Goal: Check status: Check status

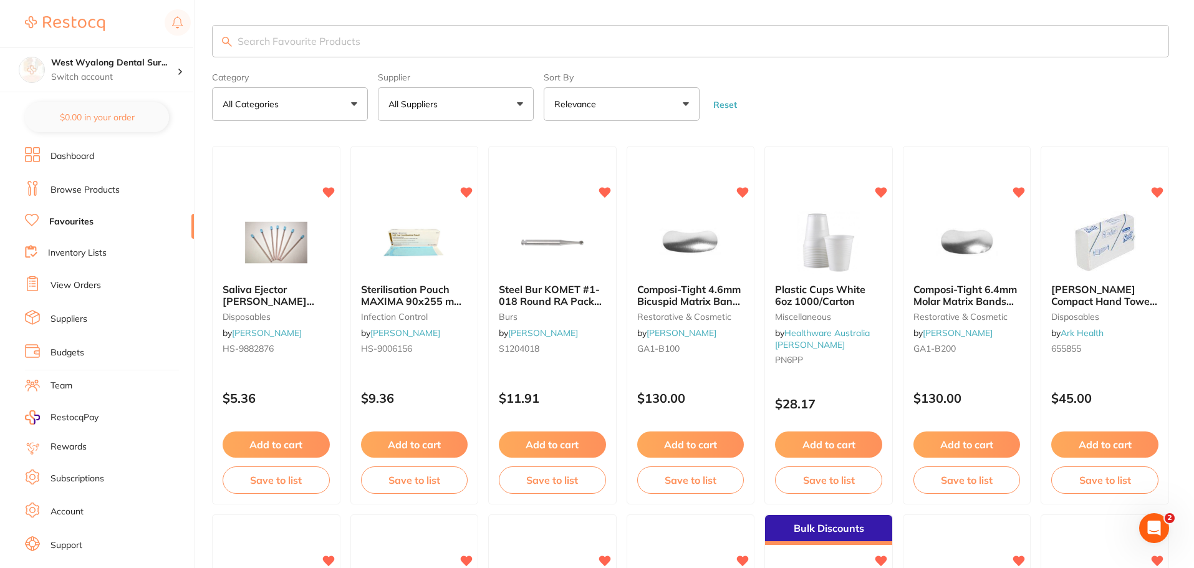
drag, startPoint x: 77, startPoint y: 287, endPoint x: 196, endPoint y: 343, distance: 131.0
click at [77, 287] on link "View Orders" at bounding box center [75, 285] width 50 height 12
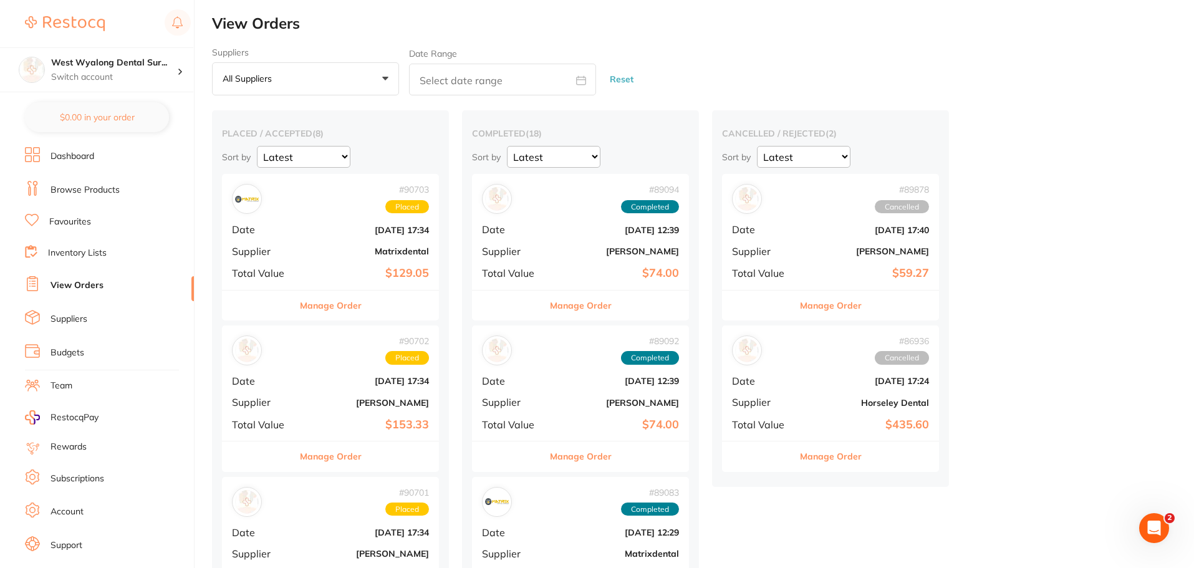
click at [353, 301] on button "Manage Order" at bounding box center [331, 305] width 62 height 30
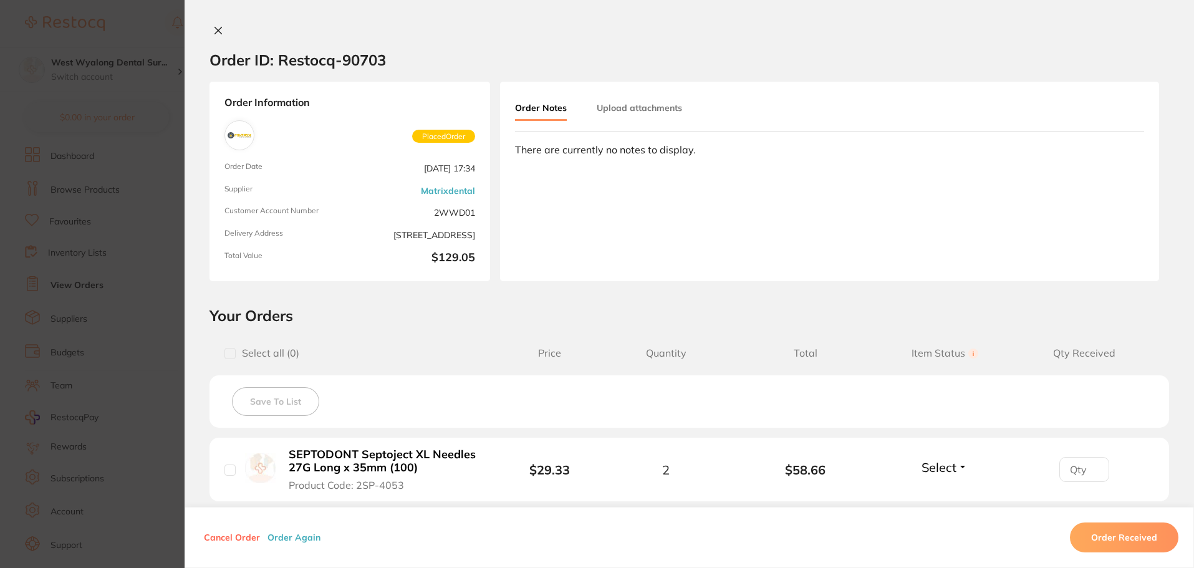
click at [215, 34] on icon at bounding box center [218, 30] width 7 height 7
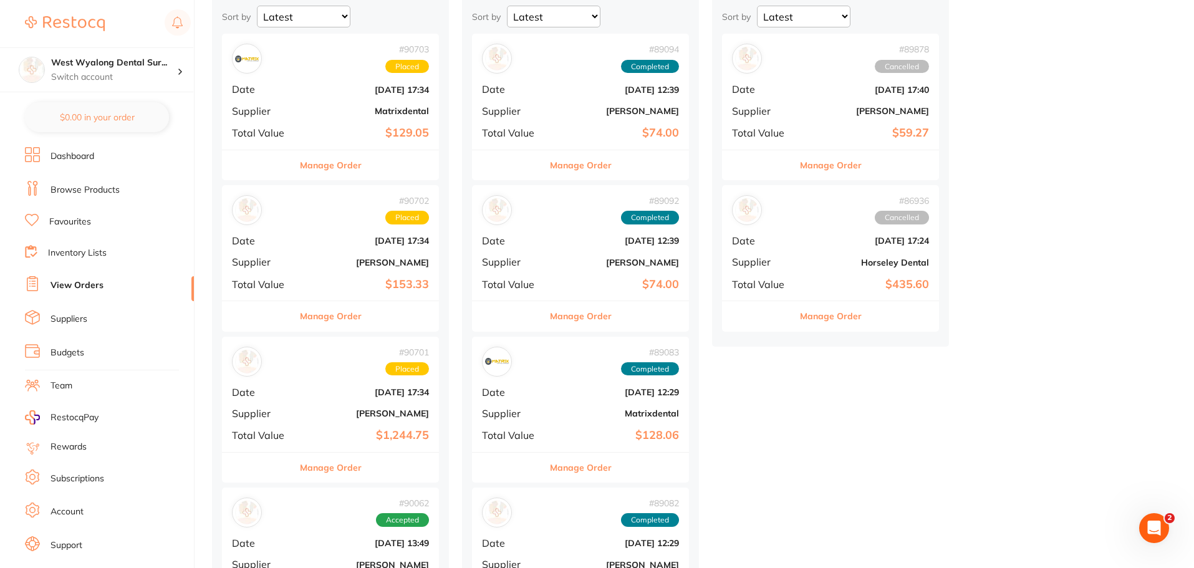
scroll to position [125, 0]
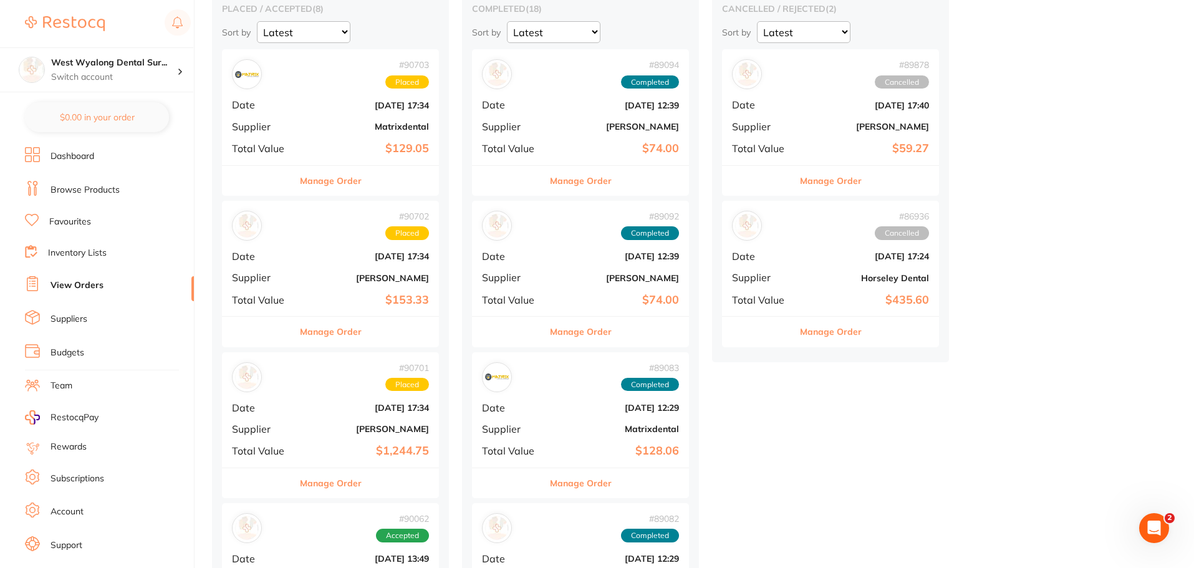
click at [398, 391] on div "# 90701 Placed" at bounding box center [330, 377] width 197 height 30
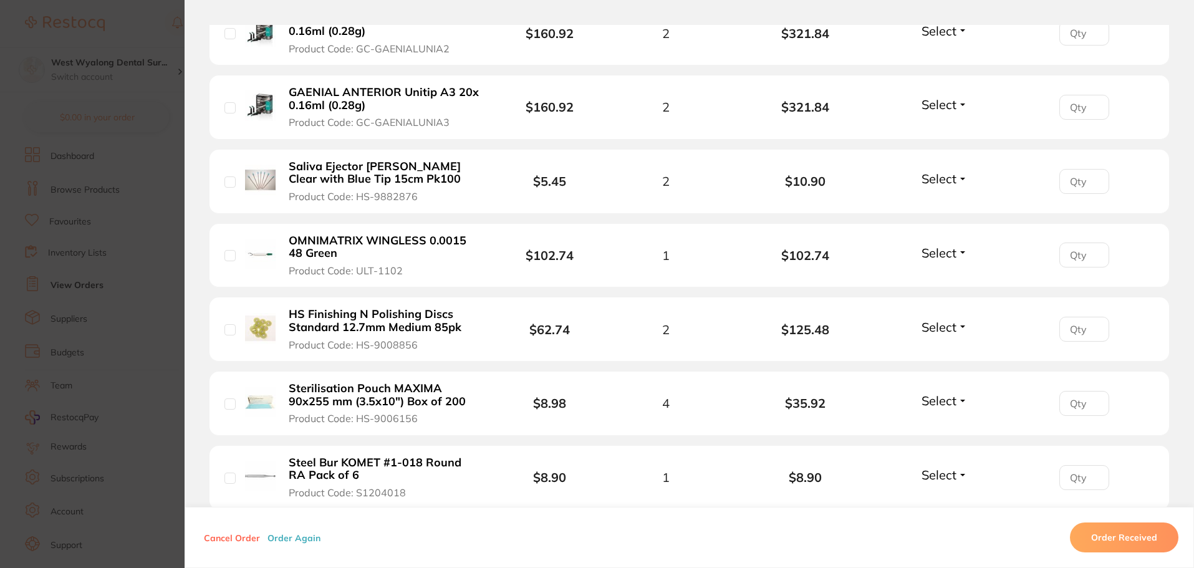
scroll to position [125, 0]
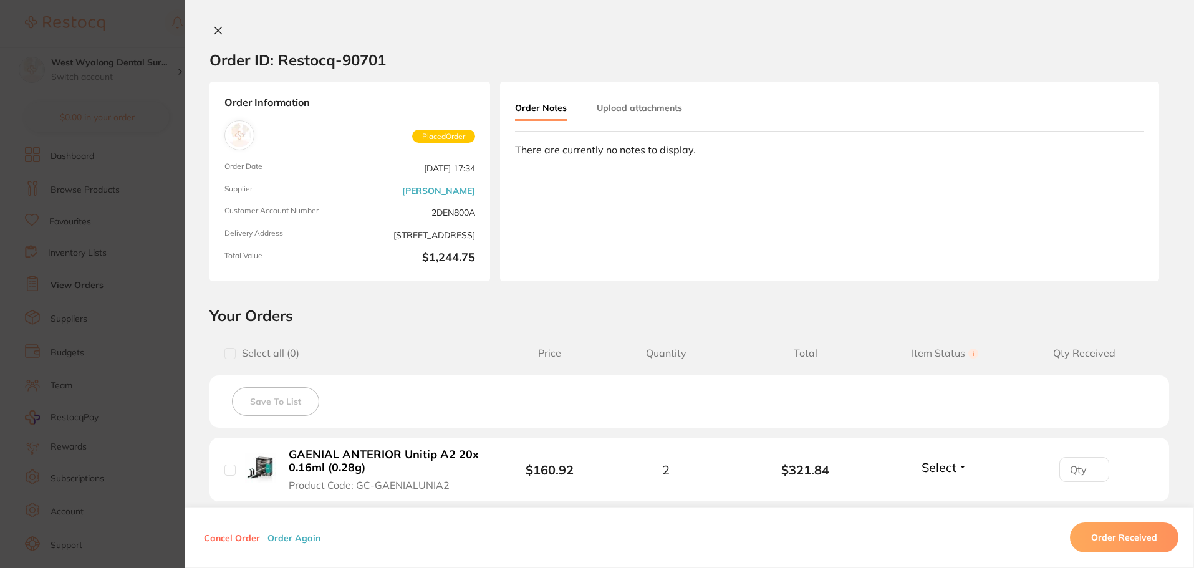
click at [215, 32] on icon at bounding box center [218, 31] width 10 height 10
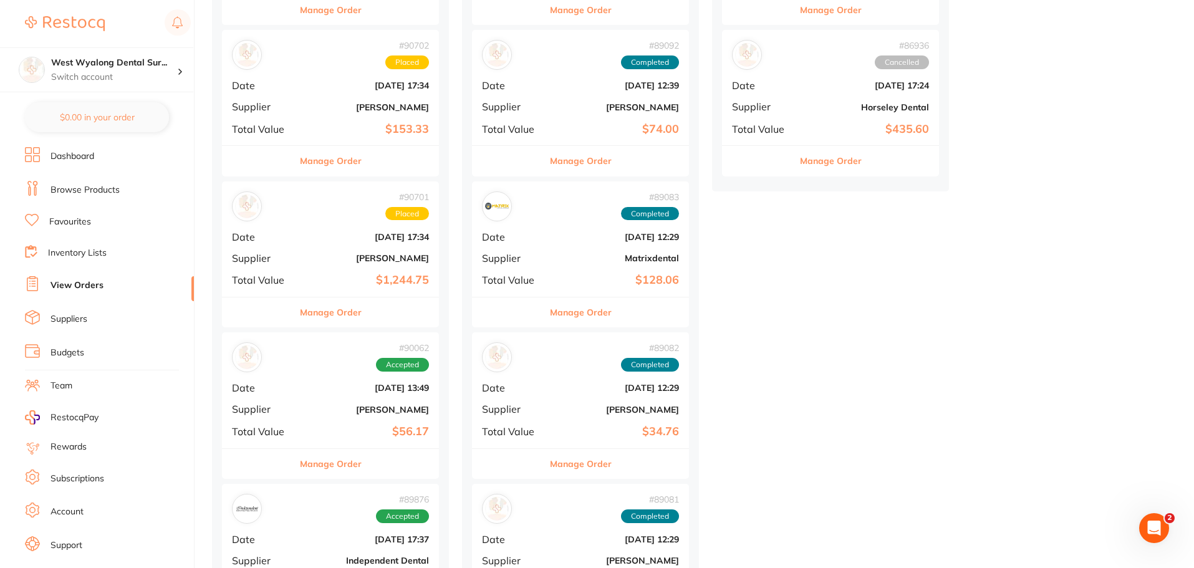
scroll to position [312, 0]
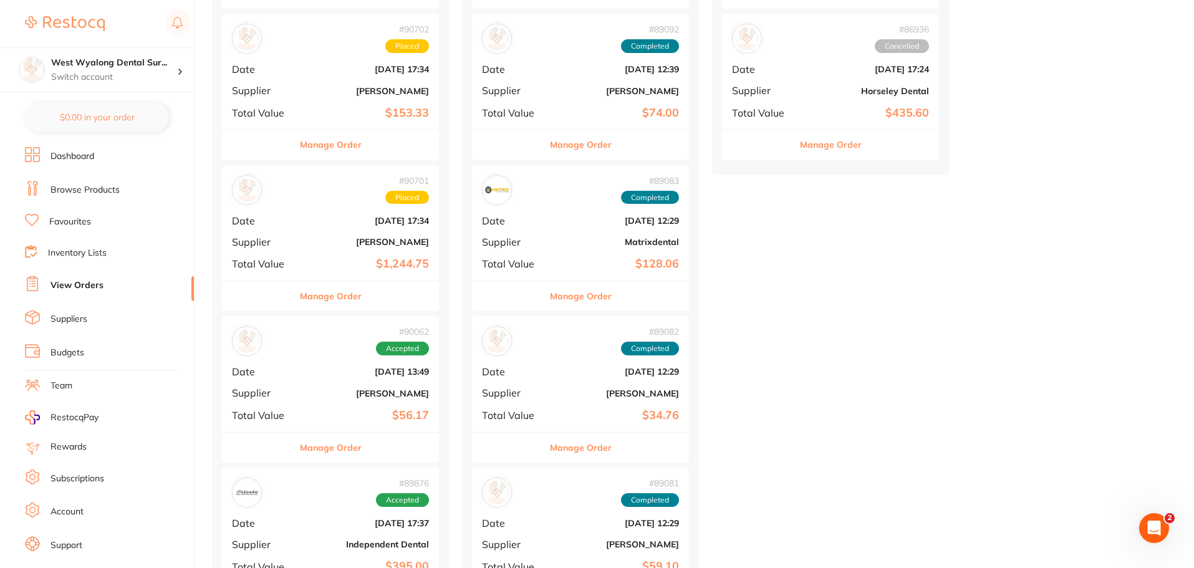
click at [372, 416] on b "$56.17" at bounding box center [366, 415] width 125 height 13
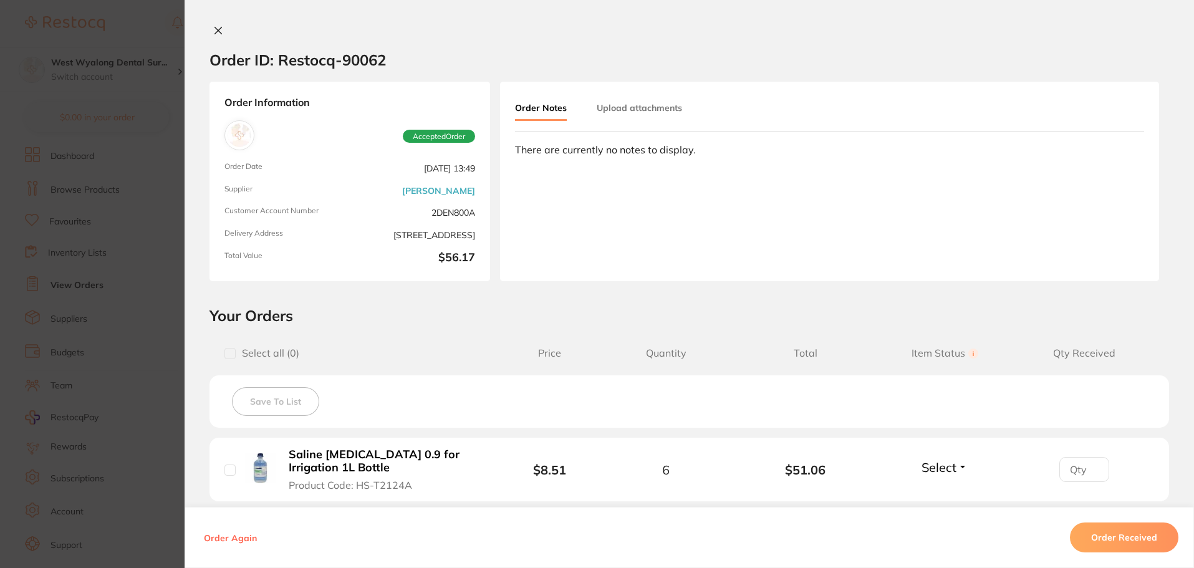
click at [215, 32] on icon at bounding box center [218, 30] width 7 height 7
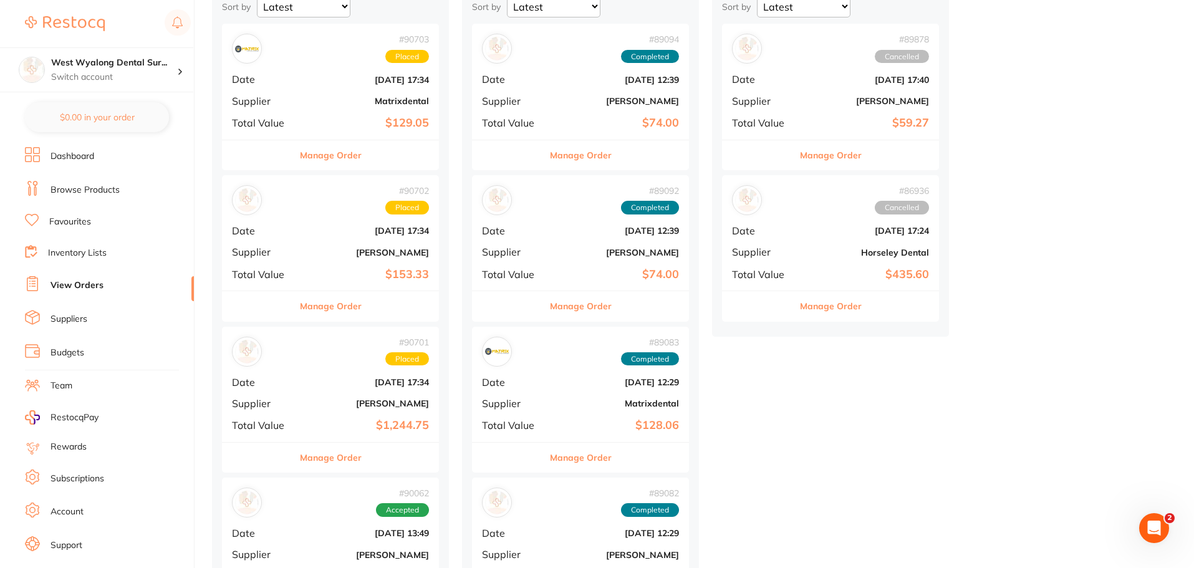
scroll to position [125, 0]
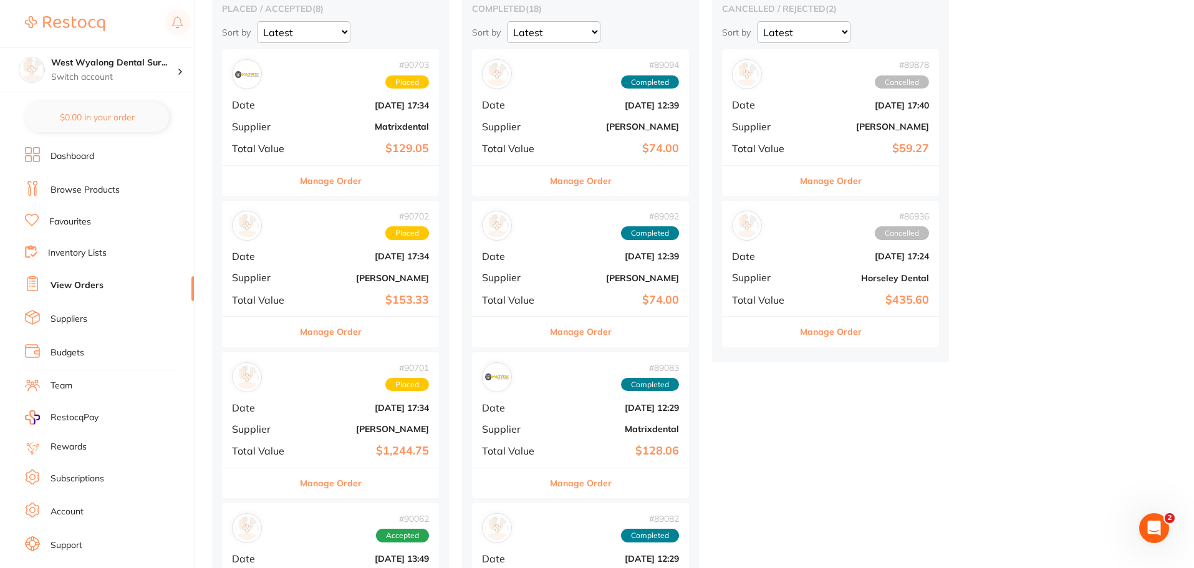
click at [332, 408] on b "[DATE] 17:34" at bounding box center [366, 408] width 125 height 10
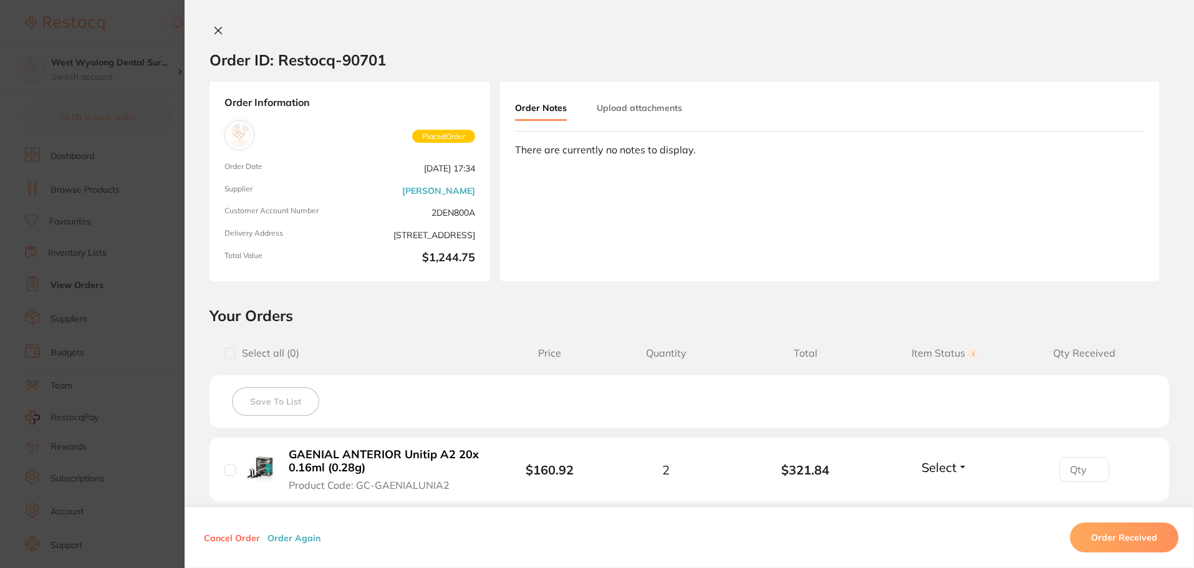
click at [215, 25] on button at bounding box center [217, 31] width 17 height 13
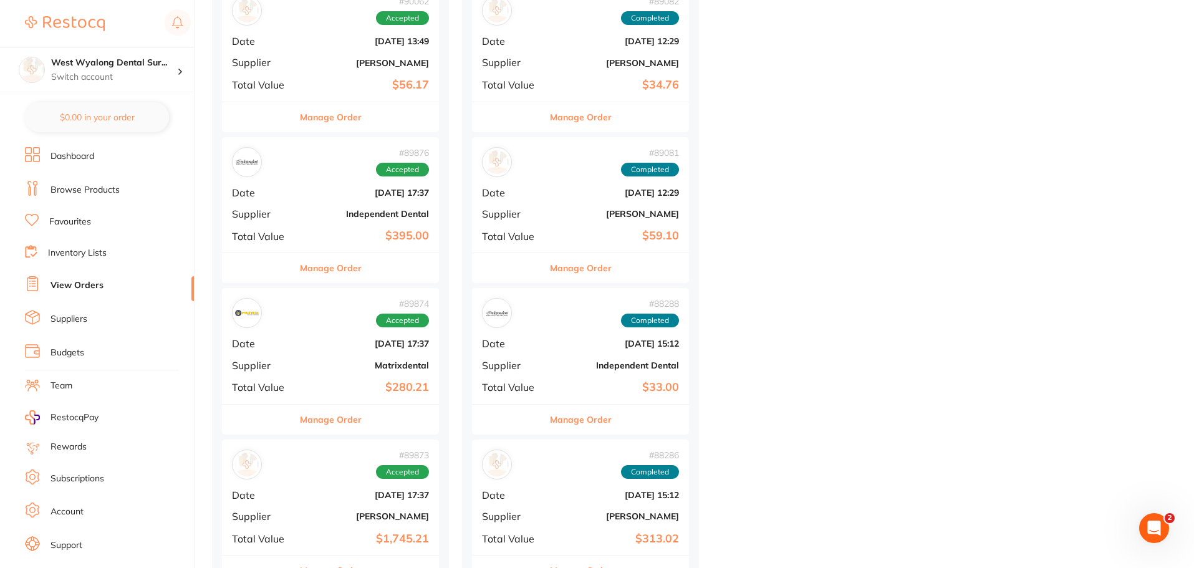
scroll to position [686, 0]
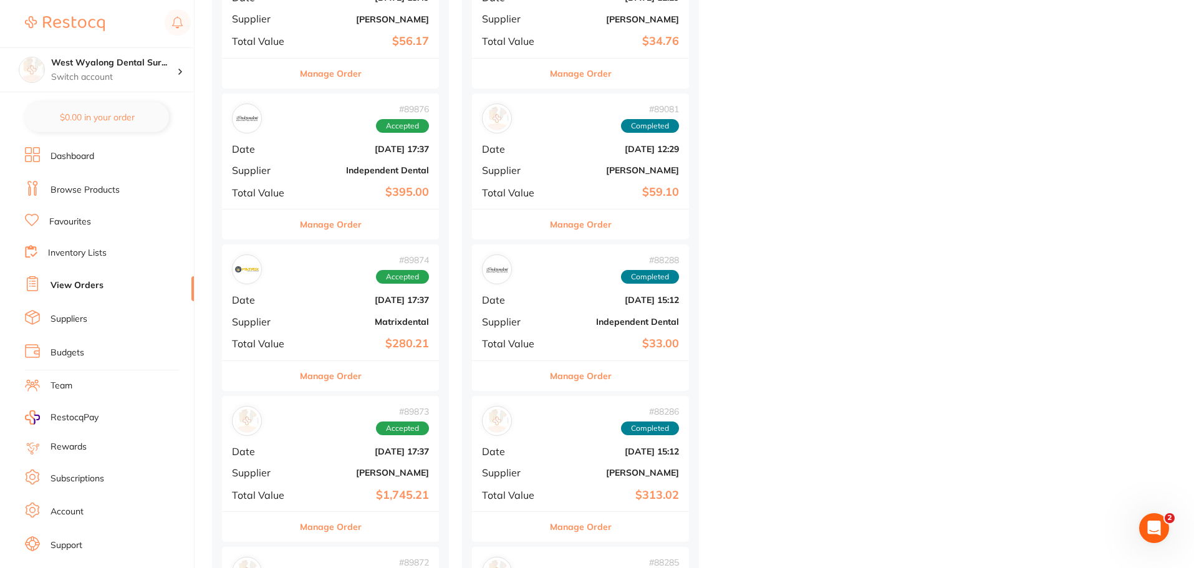
click at [299, 488] on div "# 89873 Accepted Date [DATE] 17:37 Supplier [PERSON_NAME] Total Value $1,745.21" at bounding box center [330, 453] width 217 height 115
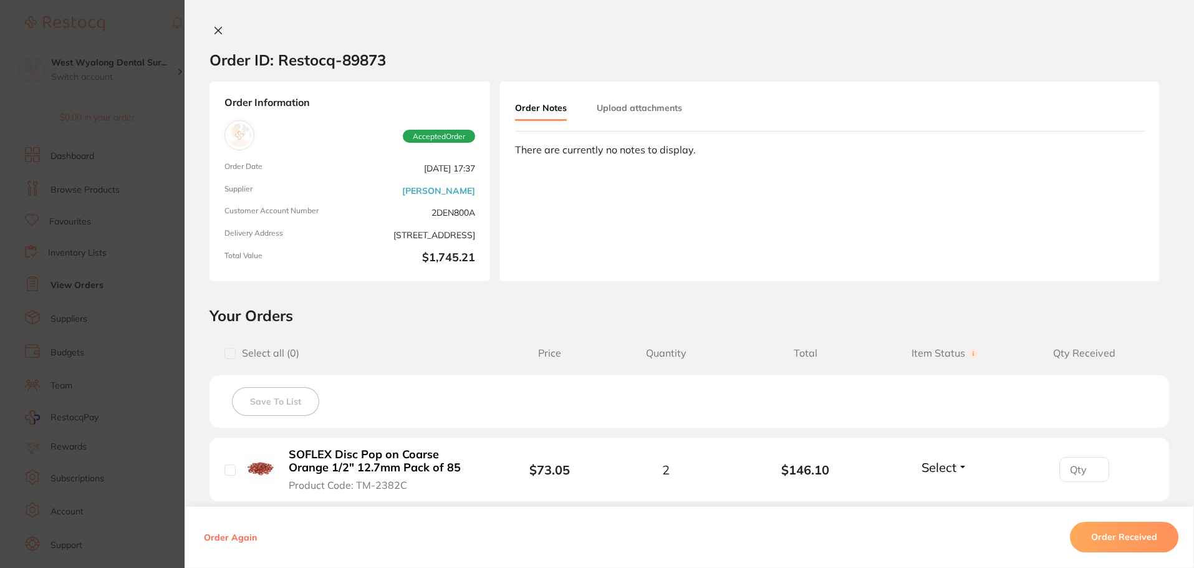
click at [216, 29] on icon at bounding box center [218, 30] width 7 height 7
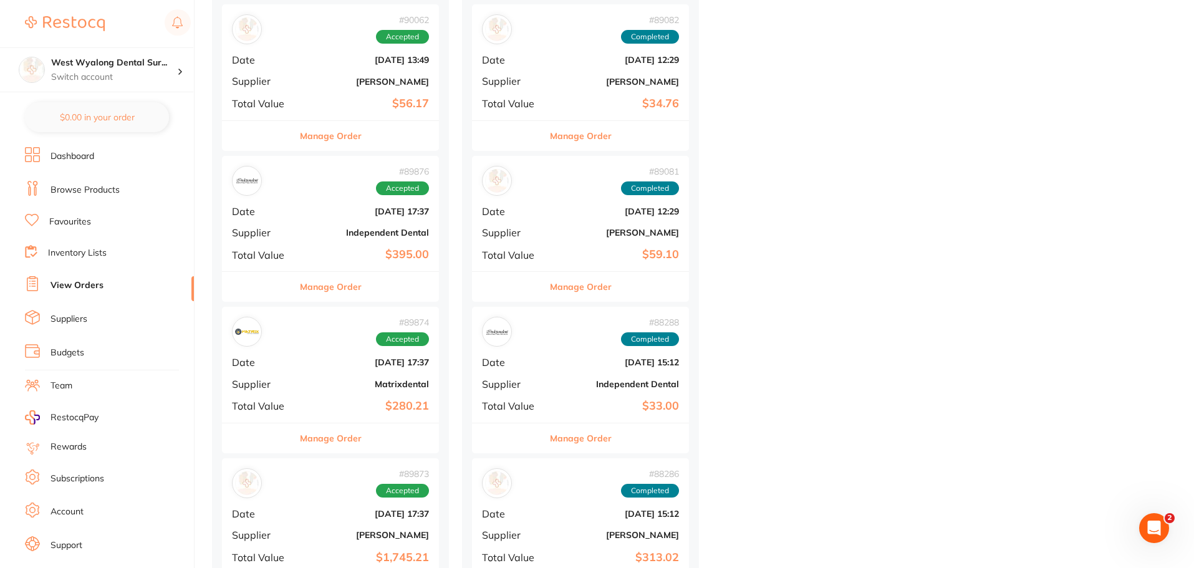
scroll to position [748, 0]
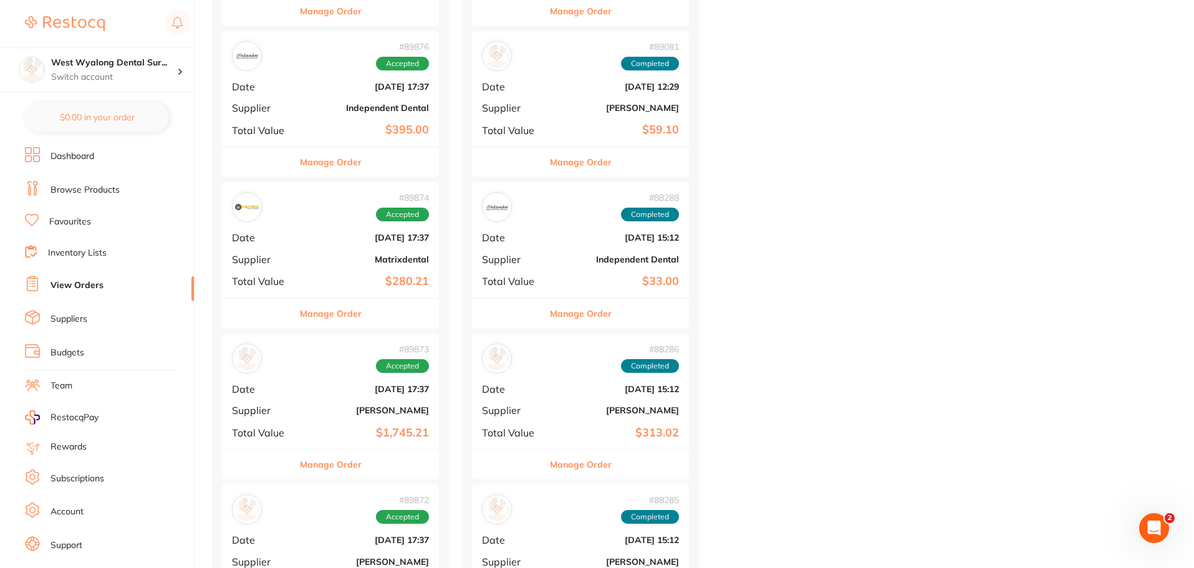
click at [307, 427] on b "$1,745.21" at bounding box center [366, 432] width 125 height 13
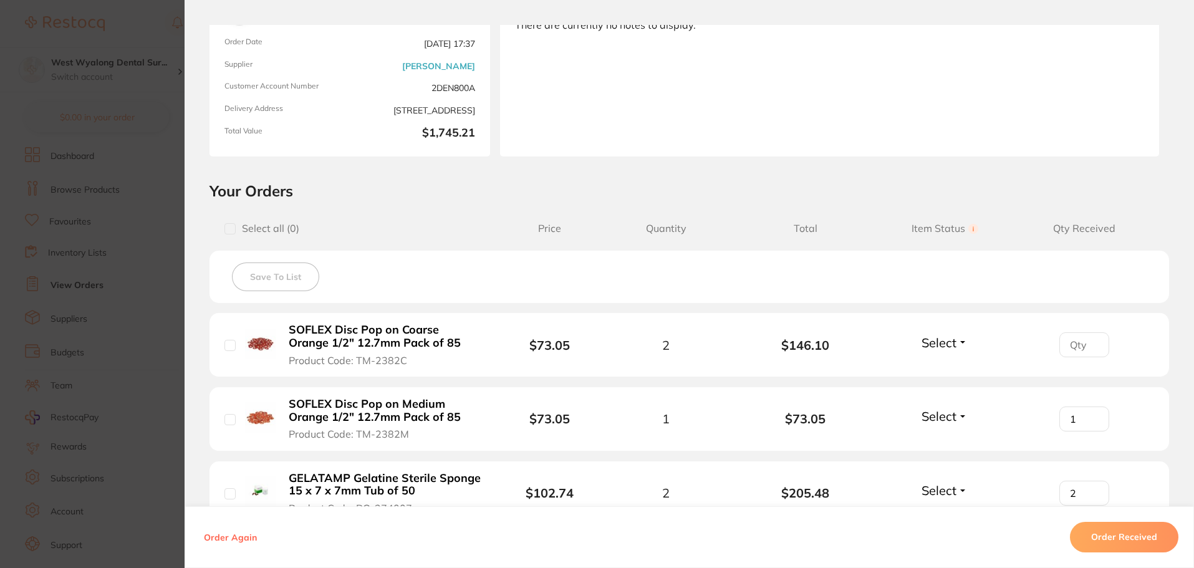
scroll to position [187, 0]
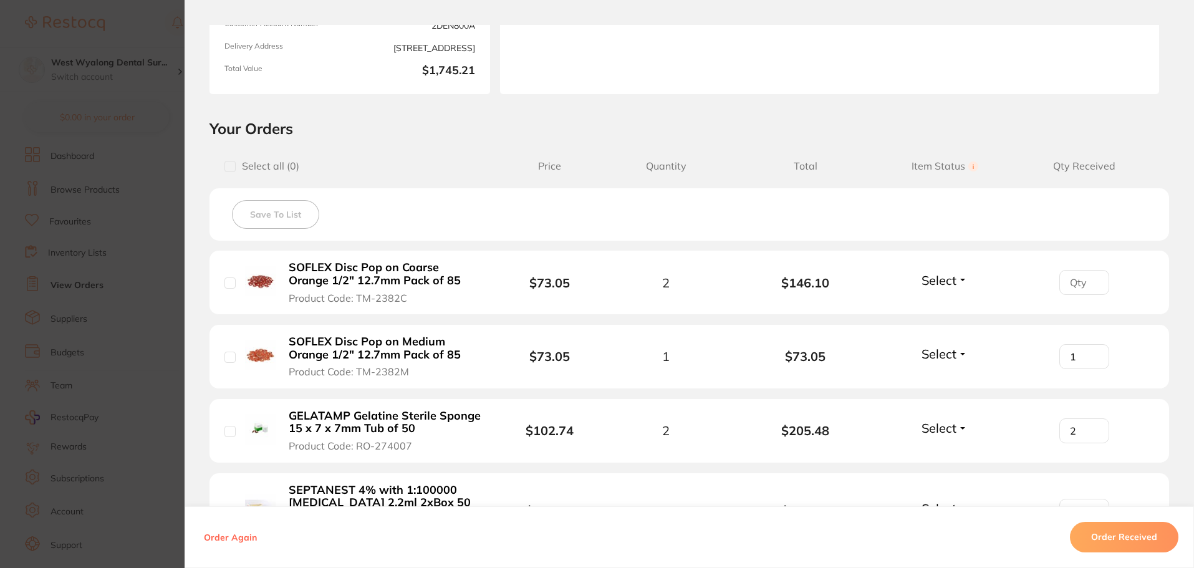
click at [225, 285] on input "checkbox" at bounding box center [229, 282] width 11 height 11
checkbox input "true"
click at [226, 358] on input "checkbox" at bounding box center [229, 357] width 11 height 11
checkbox input "true"
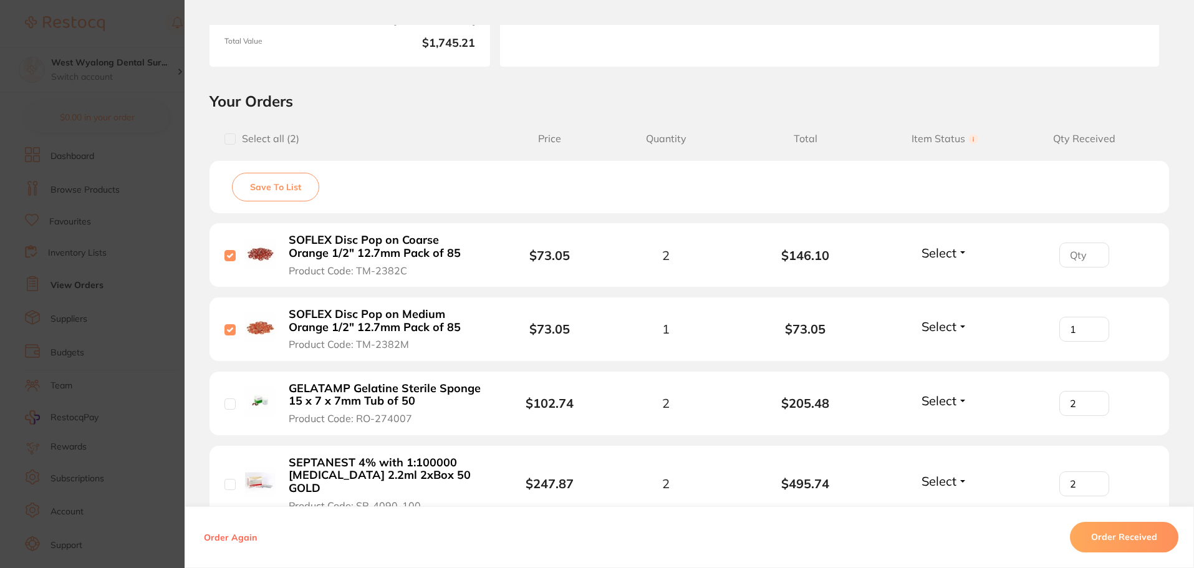
scroll to position [125, 0]
